Goal: Information Seeking & Learning: Learn about a topic

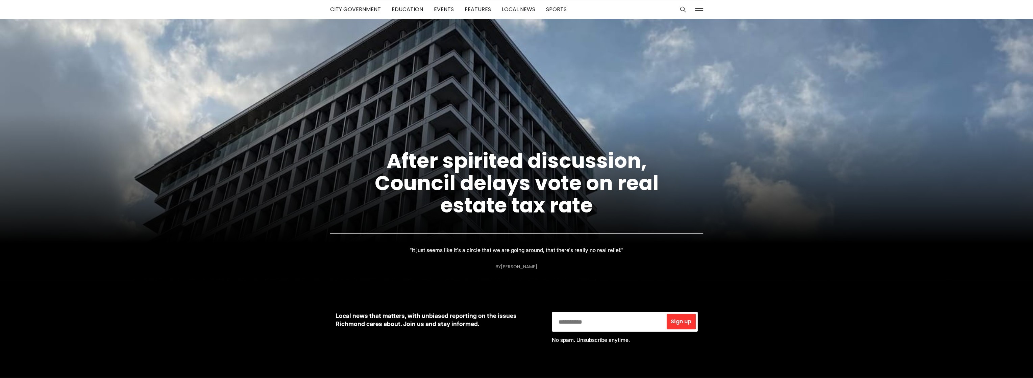
scroll to position [101, 0]
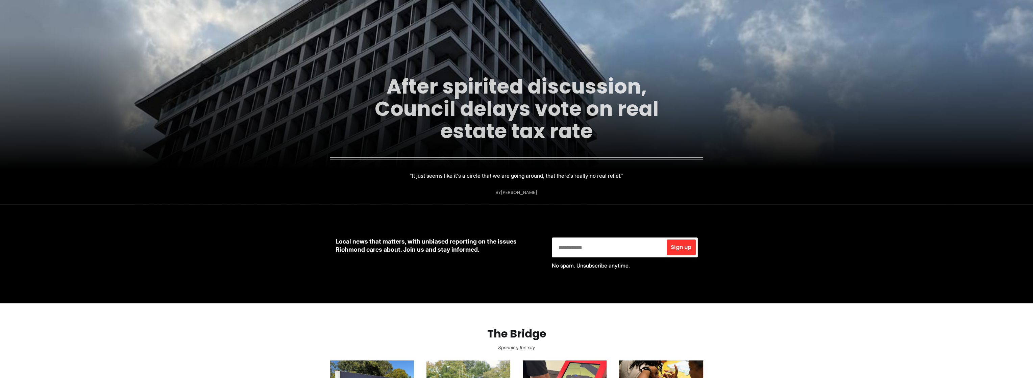
click at [427, 82] on link "After spirited discussion, Council delays vote on real estate tax rate" at bounding box center [517, 108] width 284 height 73
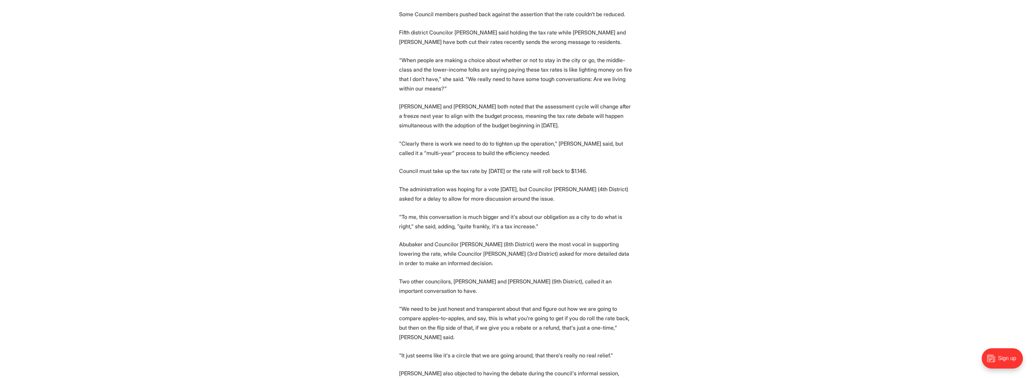
scroll to position [608, 0]
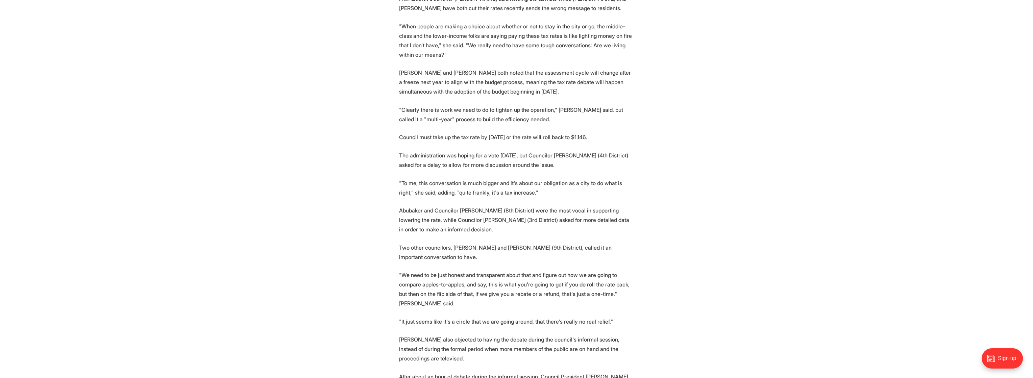
drag, startPoint x: 399, startPoint y: 107, endPoint x: 588, endPoint y: 104, distance: 188.5
click at [588, 132] on p "Council must take up the tax rate by Nov. 10 or the rate will roll back to $1.1…" at bounding box center [516, 136] width 235 height 9
click at [553, 119] on section "Richmond's City Council heard a presentation from the city's top executives war…" at bounding box center [516, 73] width 1033 height 824
click at [581, 132] on p "Council must take up the tax rate by Nov. 10 or the rate will roll back to $1.1…" at bounding box center [516, 136] width 235 height 9
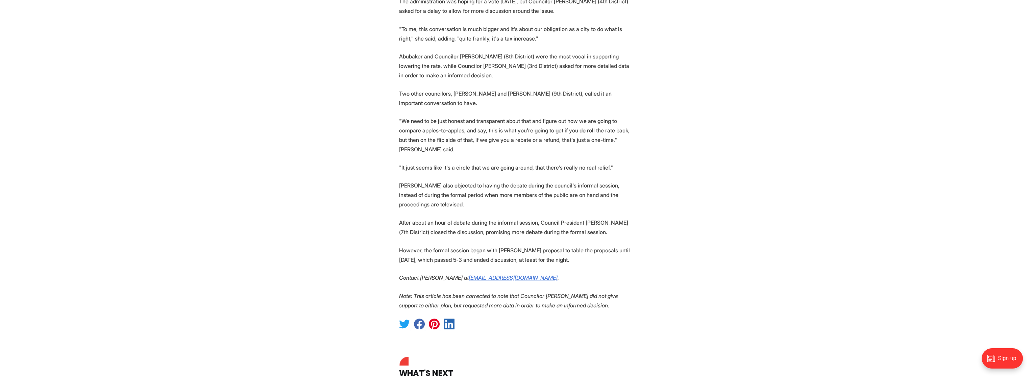
scroll to position [777, 0]
